Goal: Entertainment & Leisure: Consume media (video, audio)

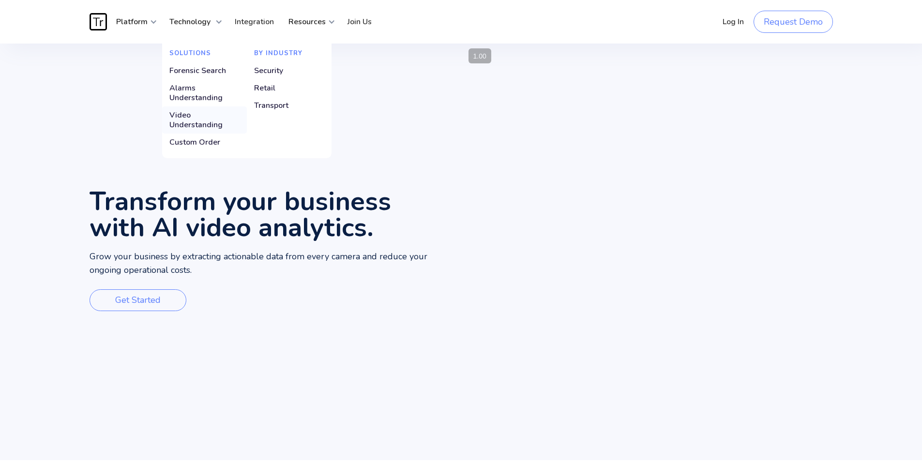
click at [205, 117] on div "Video Understanding" at bounding box center [204, 119] width 70 height 19
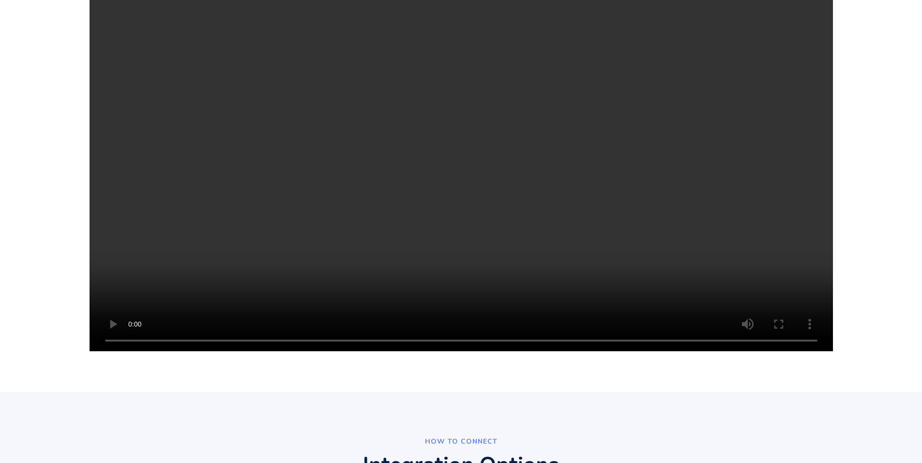
scroll to position [1272, 0]
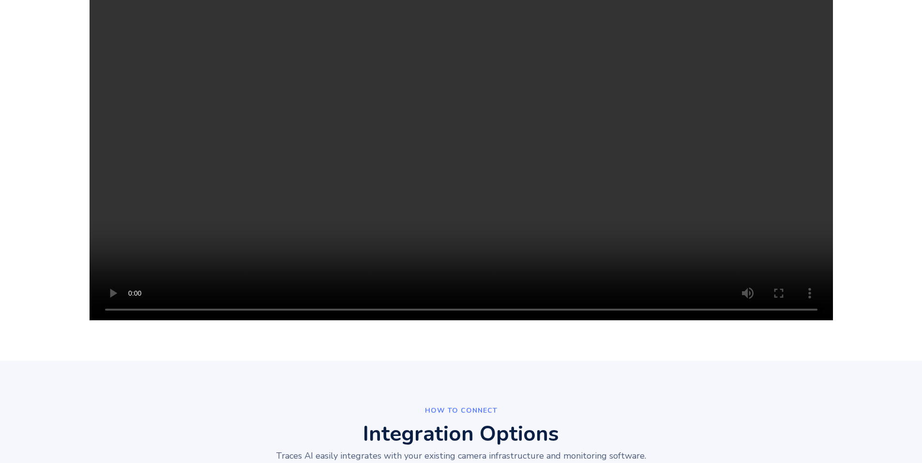
click at [589, 119] on video "Your browser does not support the video tag." at bounding box center [462, 135] width 744 height 372
click at [449, 138] on video "Your browser does not support the video tag." at bounding box center [462, 135] width 744 height 372
click at [541, 148] on video "Your browser does not support the video tag." at bounding box center [462, 135] width 744 height 372
click at [593, 146] on video "Your browser does not support the video tag." at bounding box center [462, 135] width 744 height 372
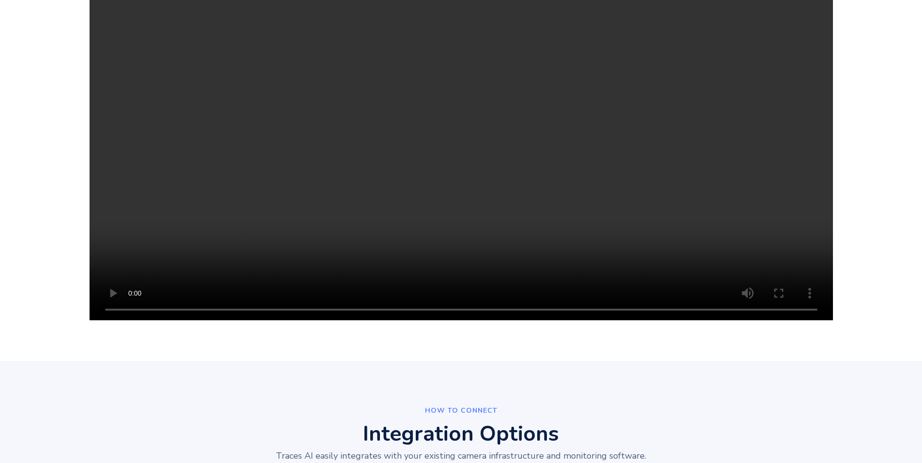
click at [228, 205] on video "Your browser does not support the video tag." at bounding box center [462, 135] width 744 height 372
click at [452, 109] on video "Your browser does not support the video tag." at bounding box center [462, 135] width 744 height 372
